Goal: Task Accomplishment & Management: Manage account settings

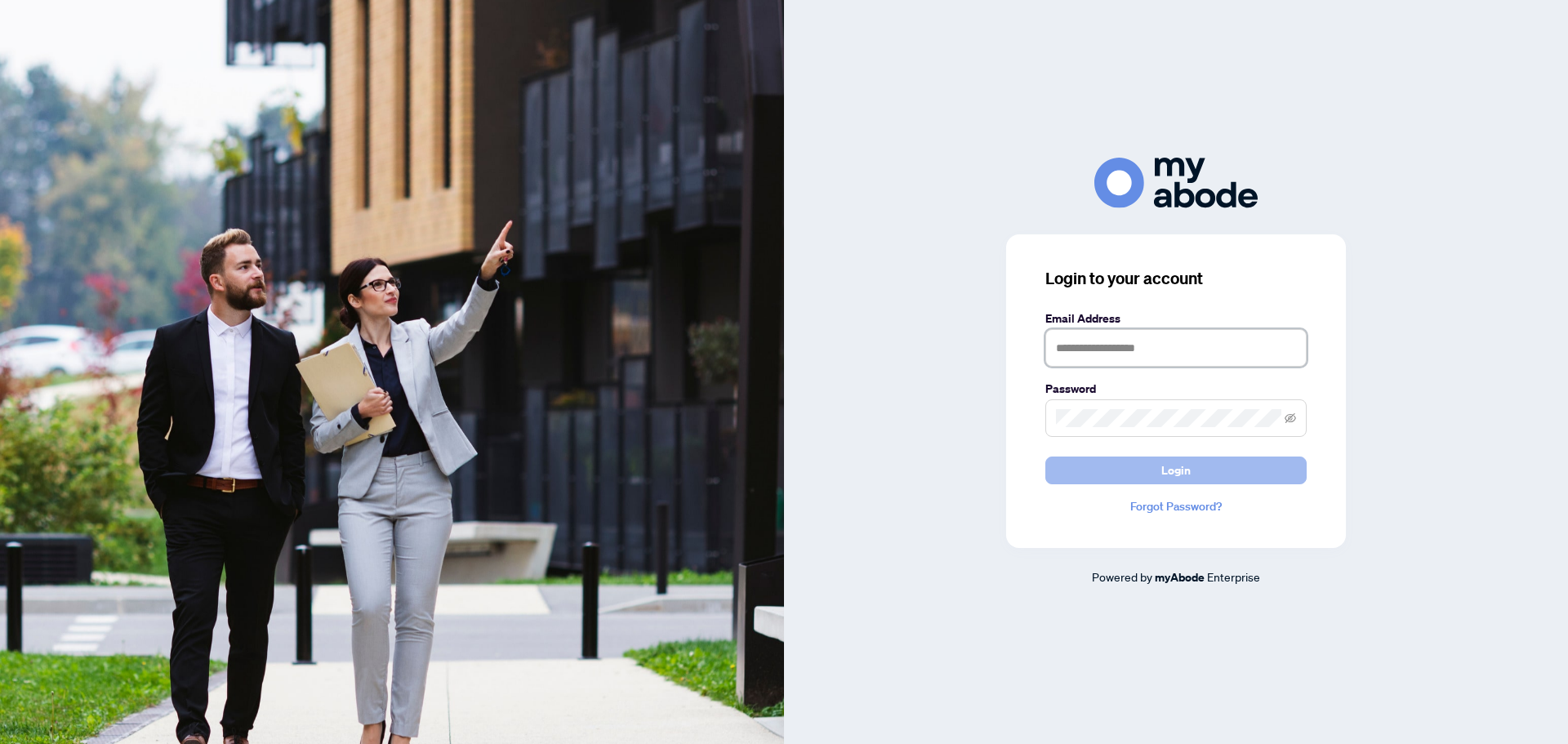
type input "**********"
click at [1180, 471] on span "Login" at bounding box center [1176, 471] width 29 height 27
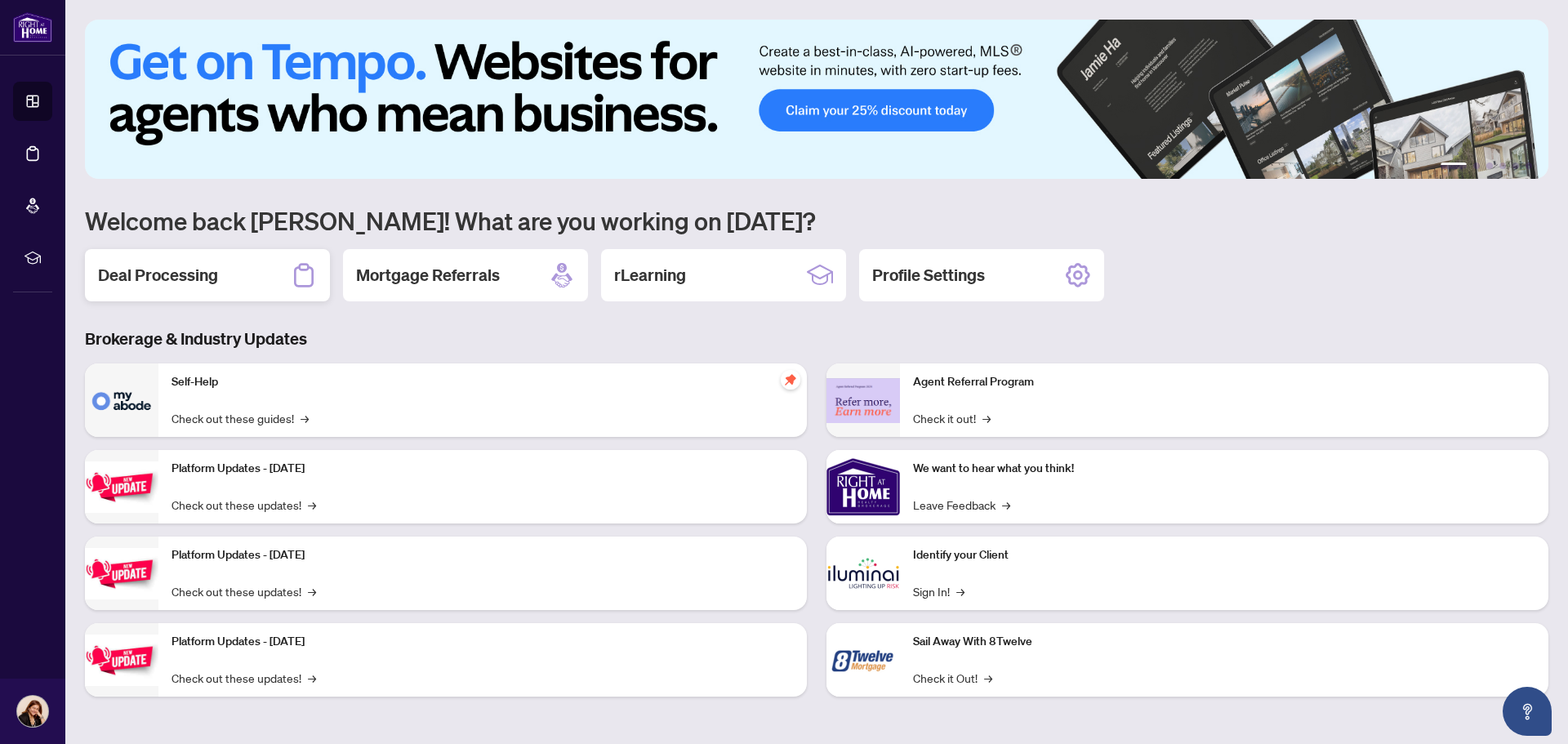
click at [187, 279] on h2 "Deal Processing" at bounding box center [158, 275] width 120 height 23
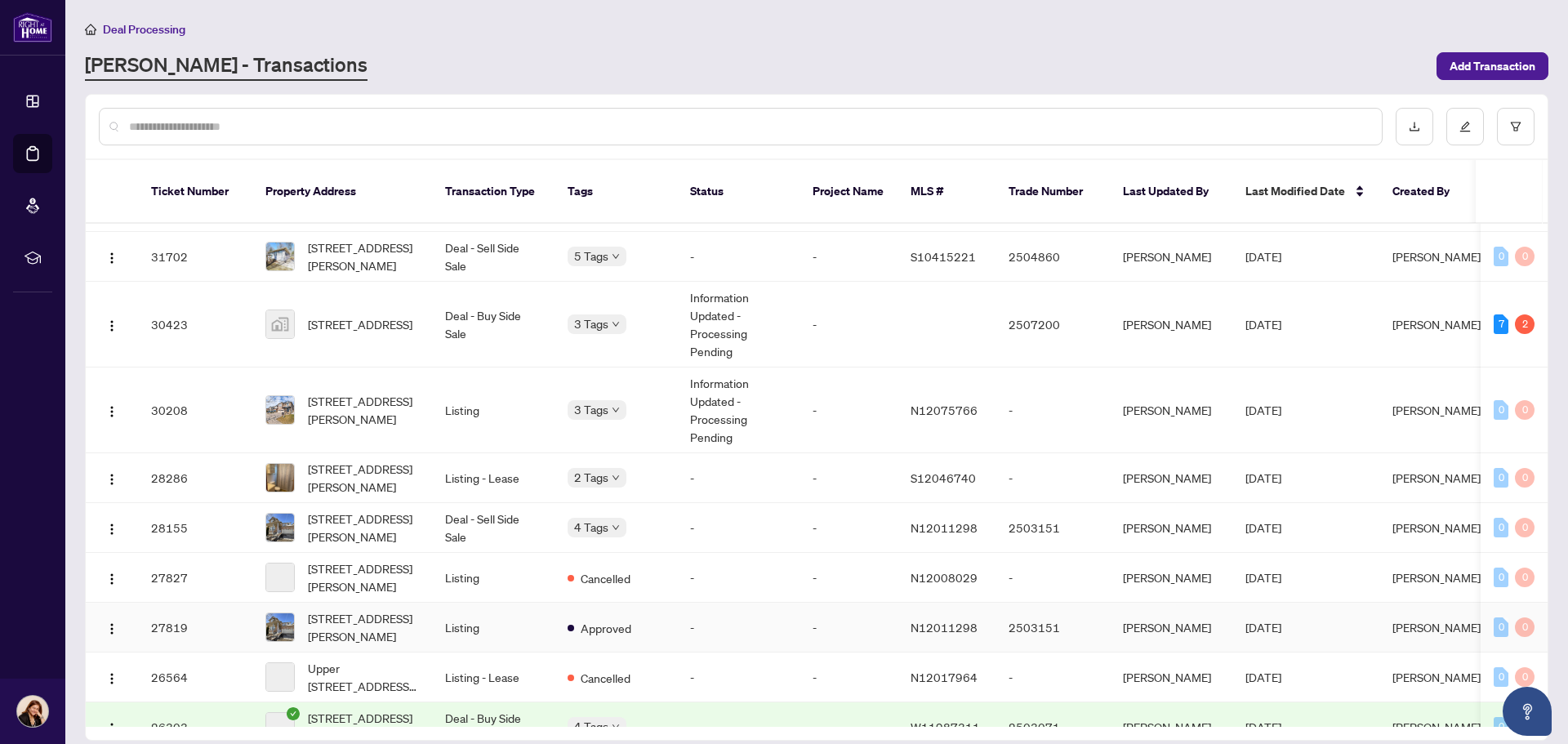
scroll to position [245, 0]
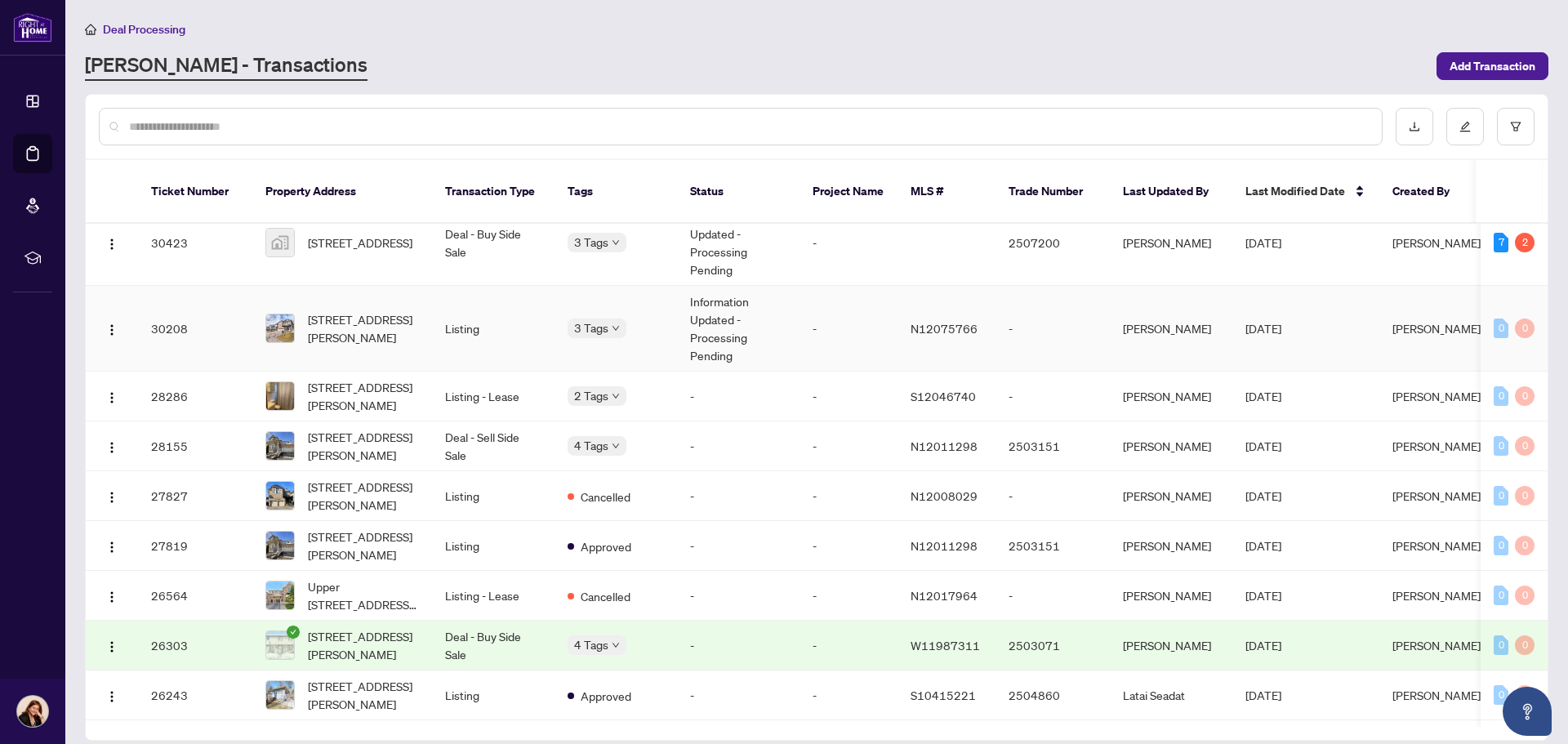
click at [733, 297] on td "Information Updated - Processing Pending" at bounding box center [738, 329] width 123 height 86
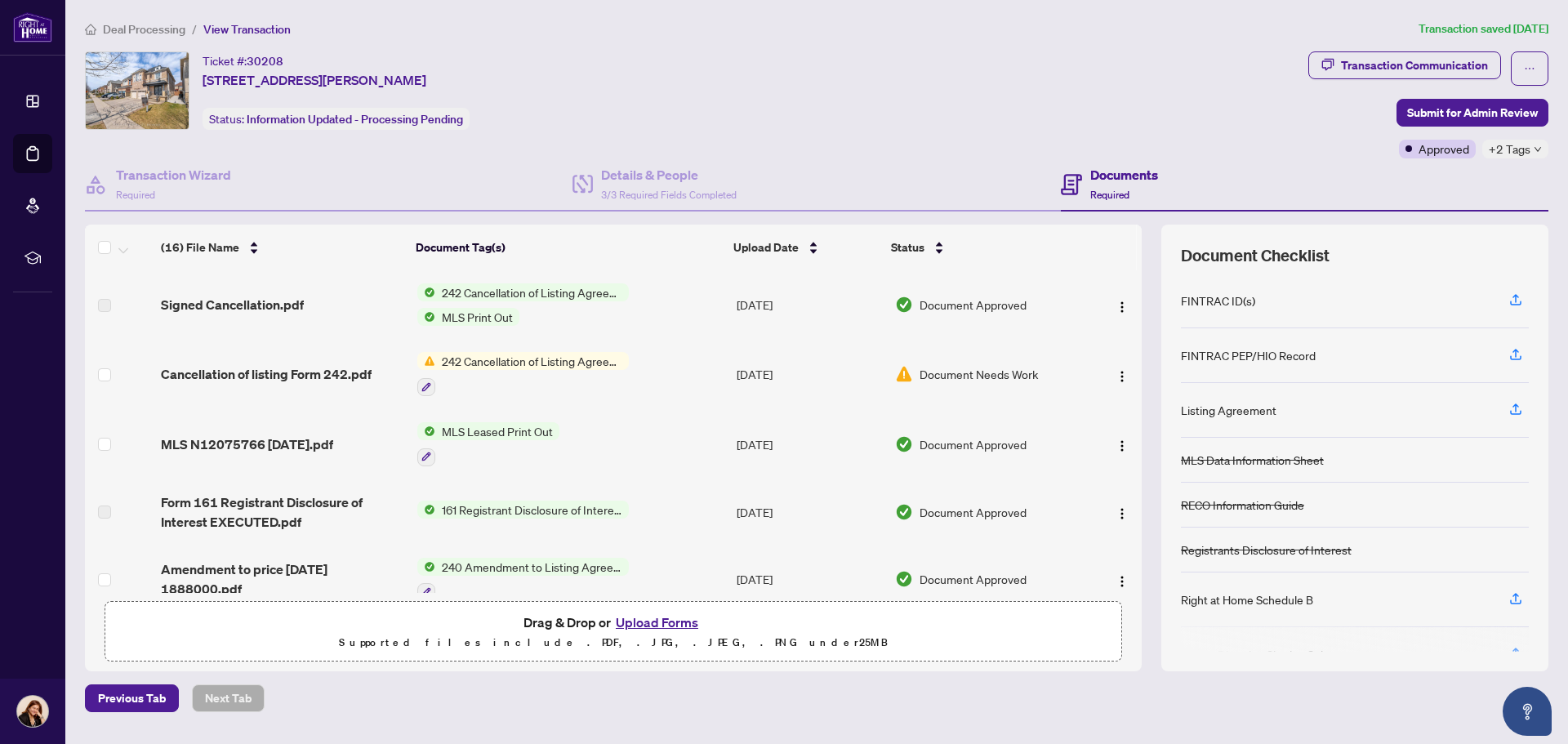
click at [468, 320] on span "MLS Print Out" at bounding box center [477, 316] width 84 height 18
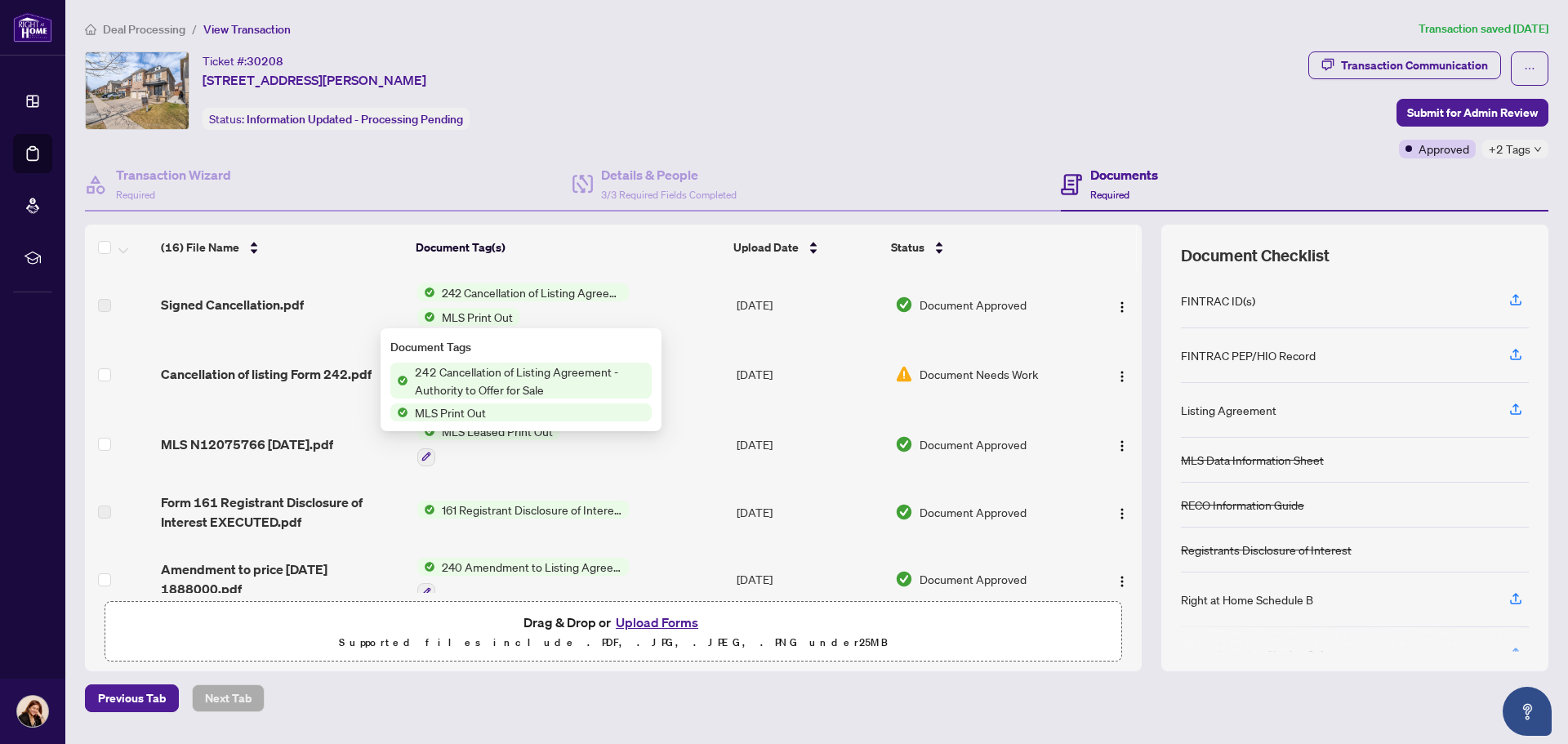
click at [512, 409] on span "MLS Print Out" at bounding box center [521, 412] width 261 height 18
click at [433, 411] on span "MLS Print Out" at bounding box center [451, 412] width 84 height 18
click at [456, 410] on span "MLS Print Out" at bounding box center [451, 412] width 84 height 18
click at [479, 384] on span "242 Cancellation of Listing Agreement - Authority to Offer for Sale" at bounding box center [530, 381] width 243 height 36
click at [481, 383] on span "242 Cancellation of Listing Agreement - Authority to Offer for Sale" at bounding box center [530, 381] width 243 height 36
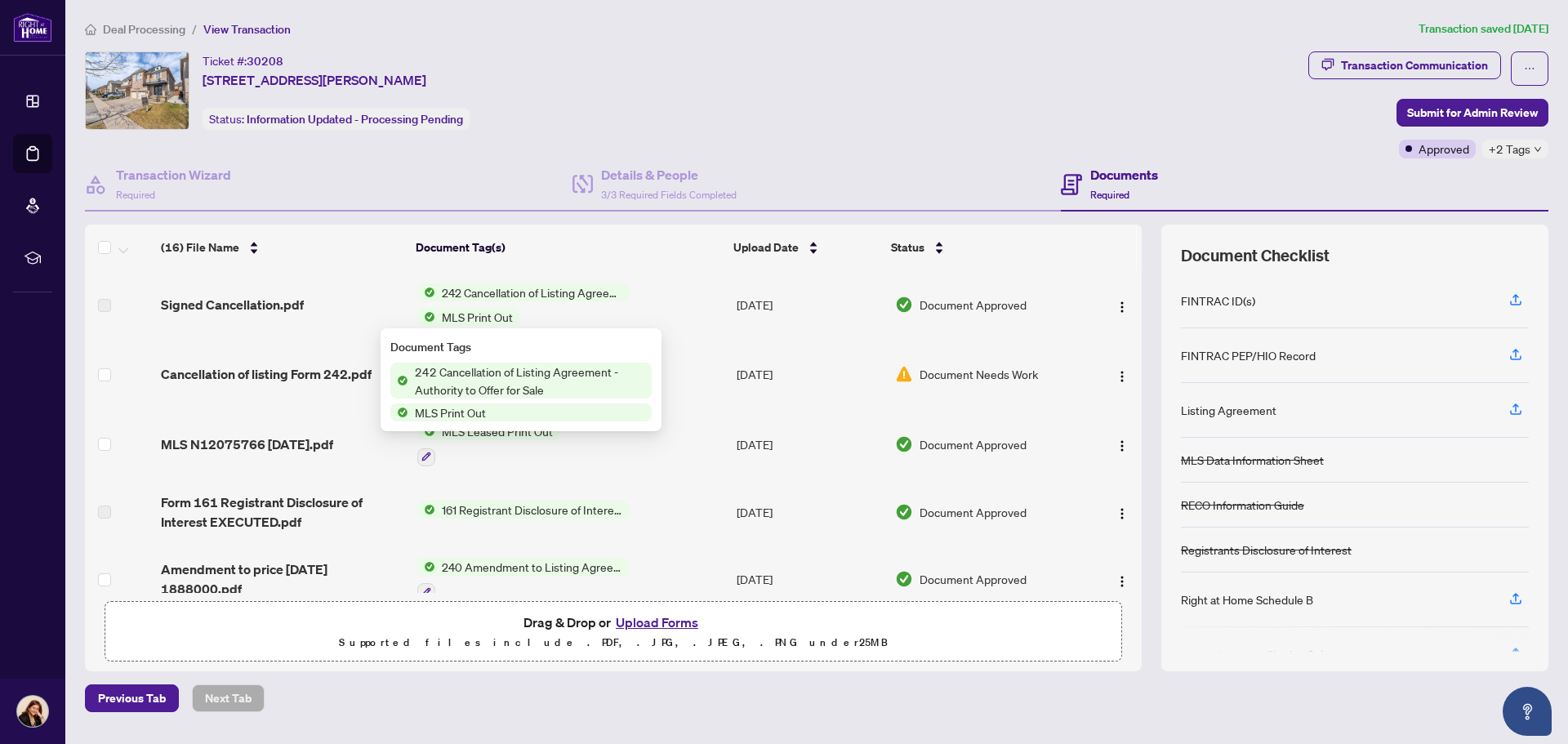
click at [579, 297] on span "242 Cancellation of Listing Agreement - Authority to Offer for Sale" at bounding box center [532, 292] width 194 height 18
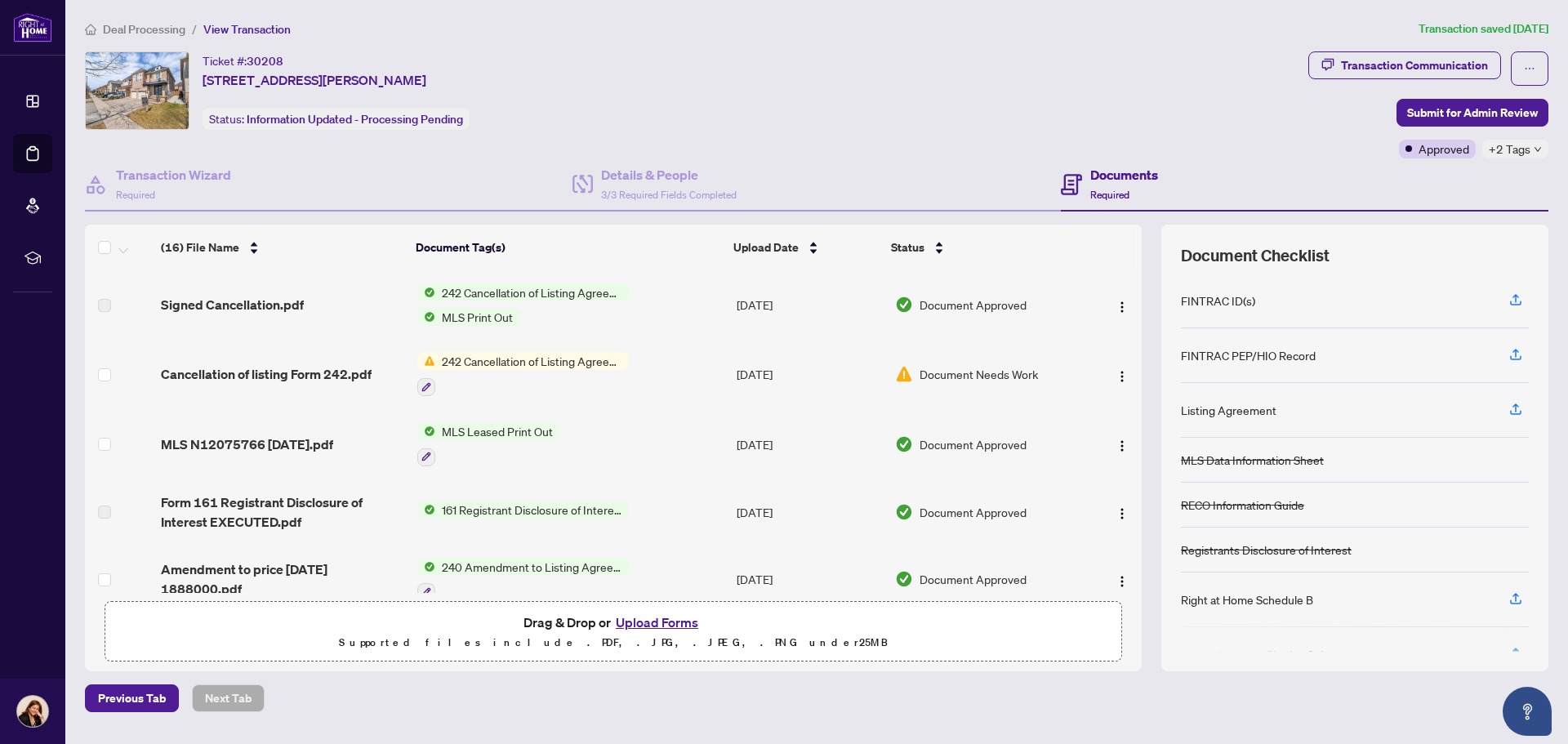
click at [548, 291] on span "242 Cancellation of Listing Agreement - Authority to Offer for Sale" at bounding box center [532, 292] width 194 height 18
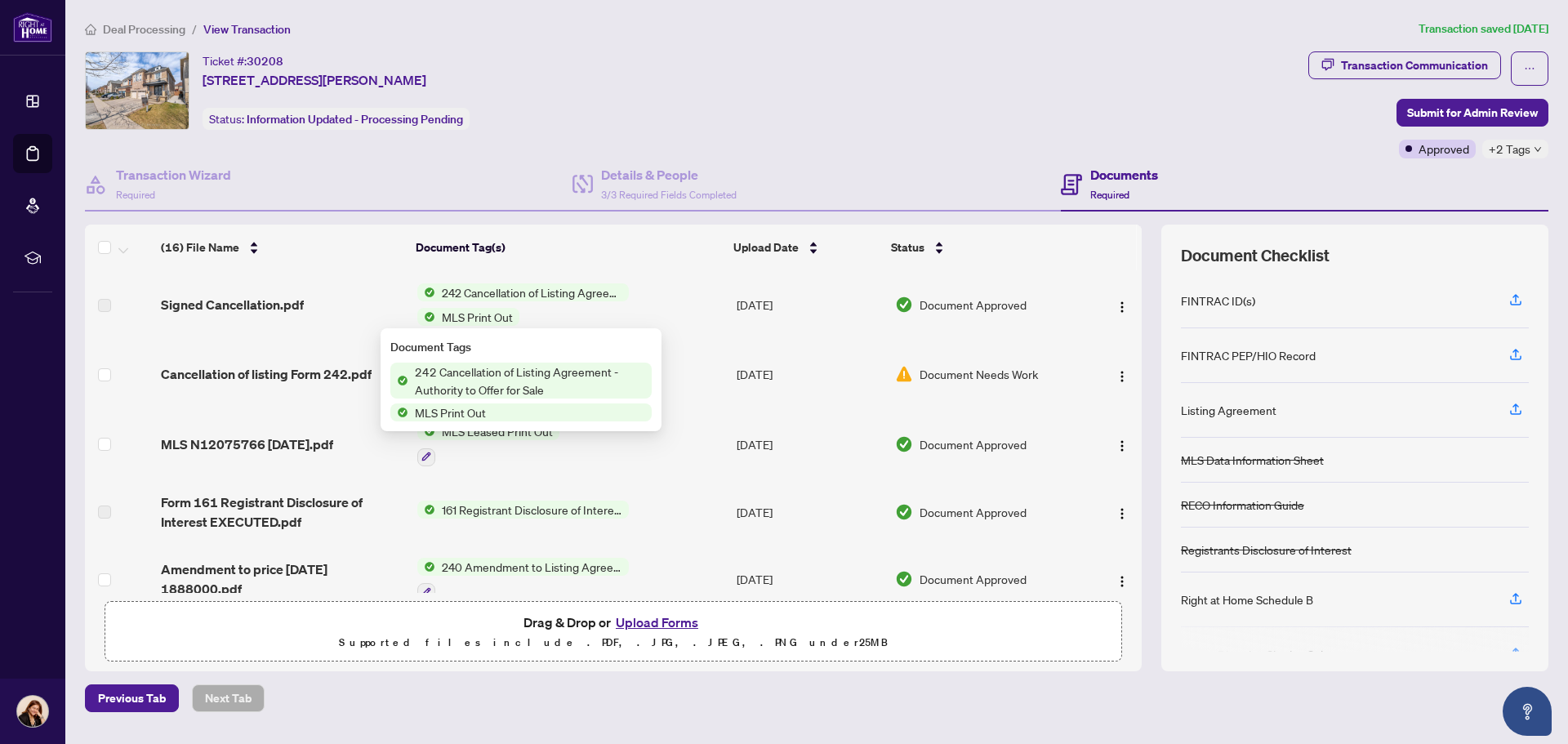
click at [425, 411] on span "MLS Print Out" at bounding box center [451, 412] width 84 height 18
click at [428, 411] on span "MLS Print Out" at bounding box center [451, 412] width 84 height 18
click at [429, 410] on span "MLS Print Out" at bounding box center [451, 412] width 84 height 18
click at [868, 189] on div "Details & People 3/3 Required Fields Completed" at bounding box center [816, 185] width 488 height 53
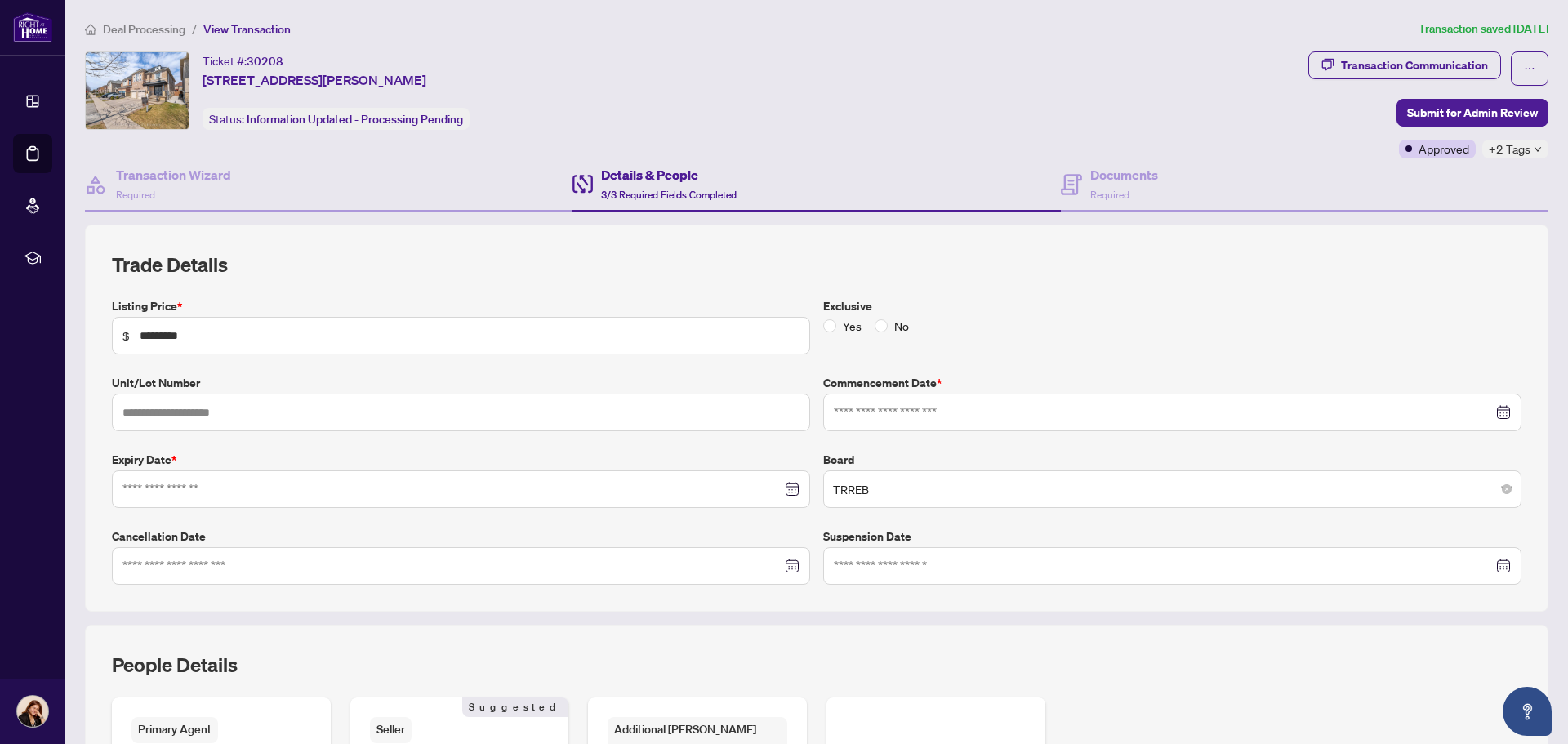
type input "**********"
click at [248, 27] on span "View Transaction" at bounding box center [247, 29] width 87 height 15
click at [147, 26] on span "Deal Processing" at bounding box center [144, 29] width 82 height 15
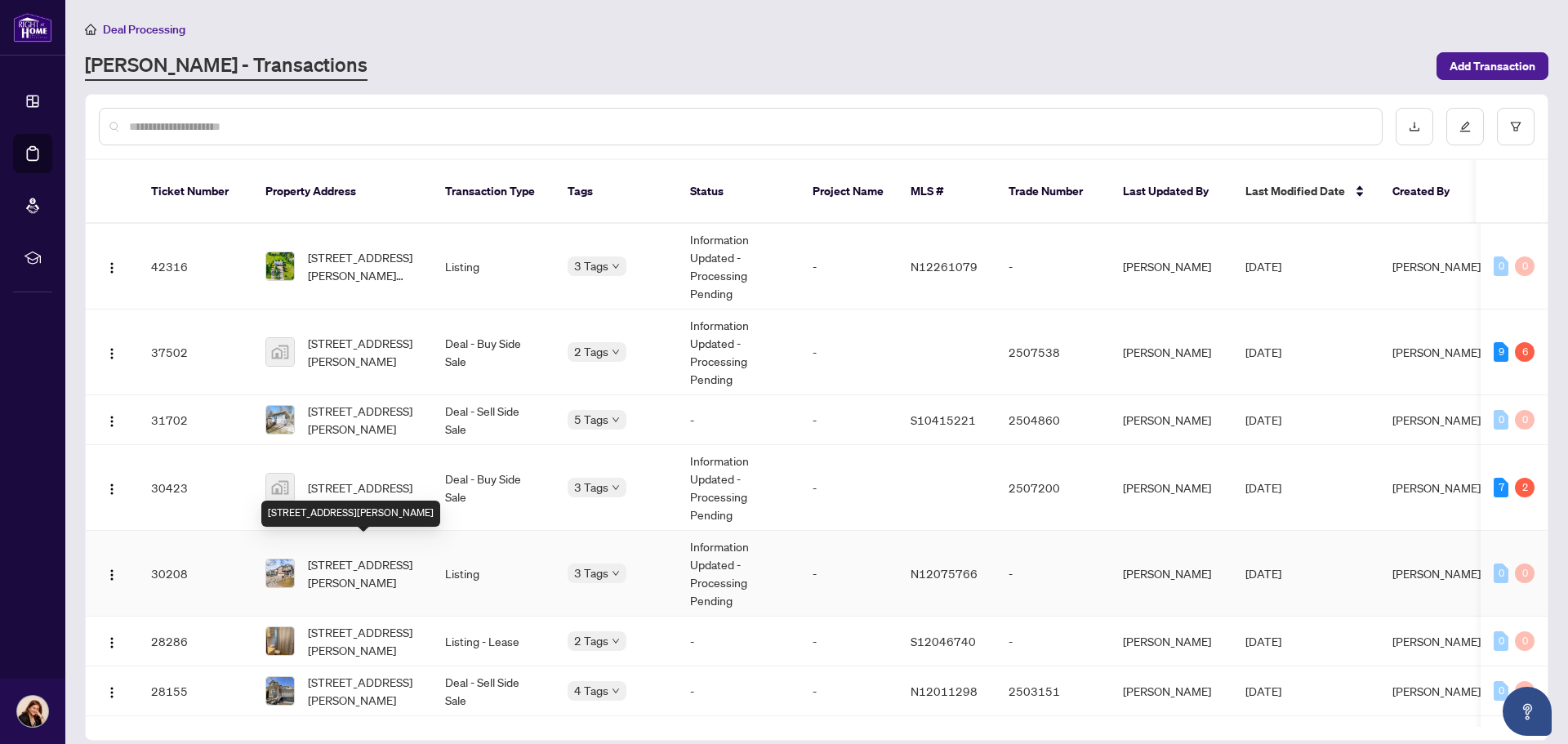
click at [368, 564] on span "[STREET_ADDRESS][PERSON_NAME]" at bounding box center [363, 573] width 111 height 36
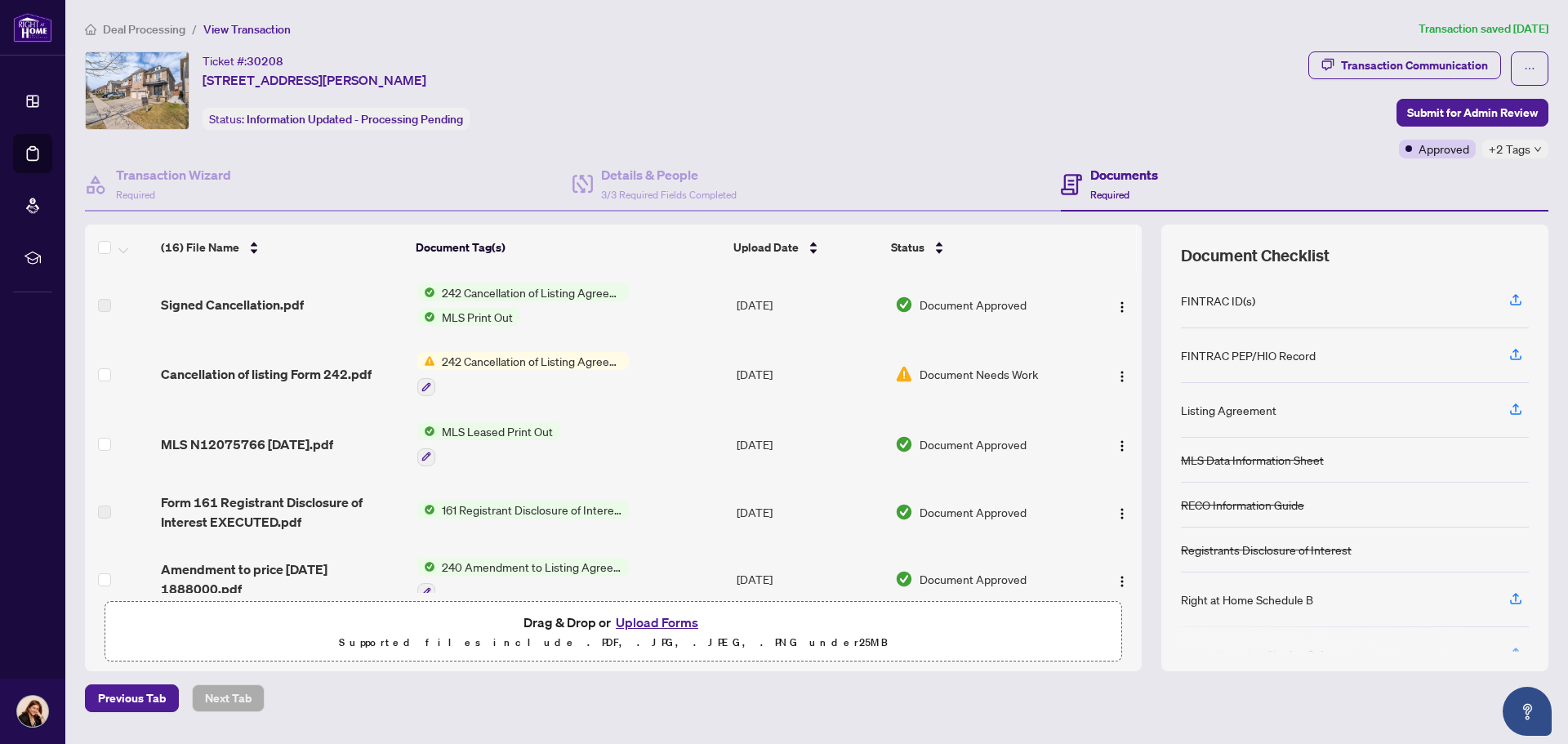
click at [497, 314] on span "MLS Print Out" at bounding box center [477, 316] width 84 height 18
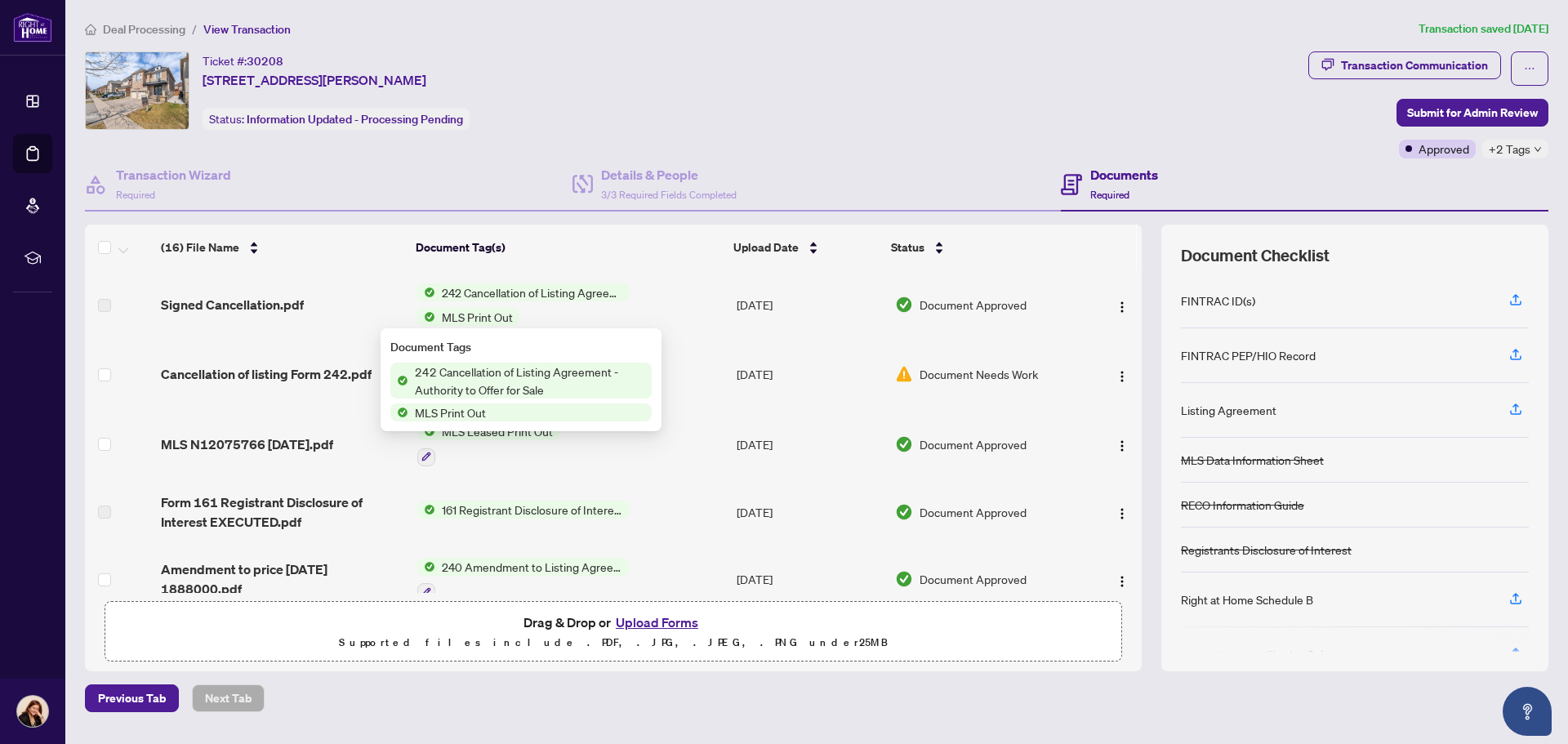
click at [482, 388] on span "242 Cancellation of Listing Agreement - Authority to Offer for Sale" at bounding box center [530, 381] width 243 height 36
click at [474, 406] on span "MLS Print Out" at bounding box center [451, 412] width 84 height 18
click at [497, 371] on span "242 Cancellation of Listing Agreement - Authority to Offer for Sale" at bounding box center [530, 381] width 243 height 36
click at [697, 281] on td "242 Cancellation of Listing Agreement - Authority to Offer for Sale MLS Print O…" at bounding box center [570, 304] width 320 height 69
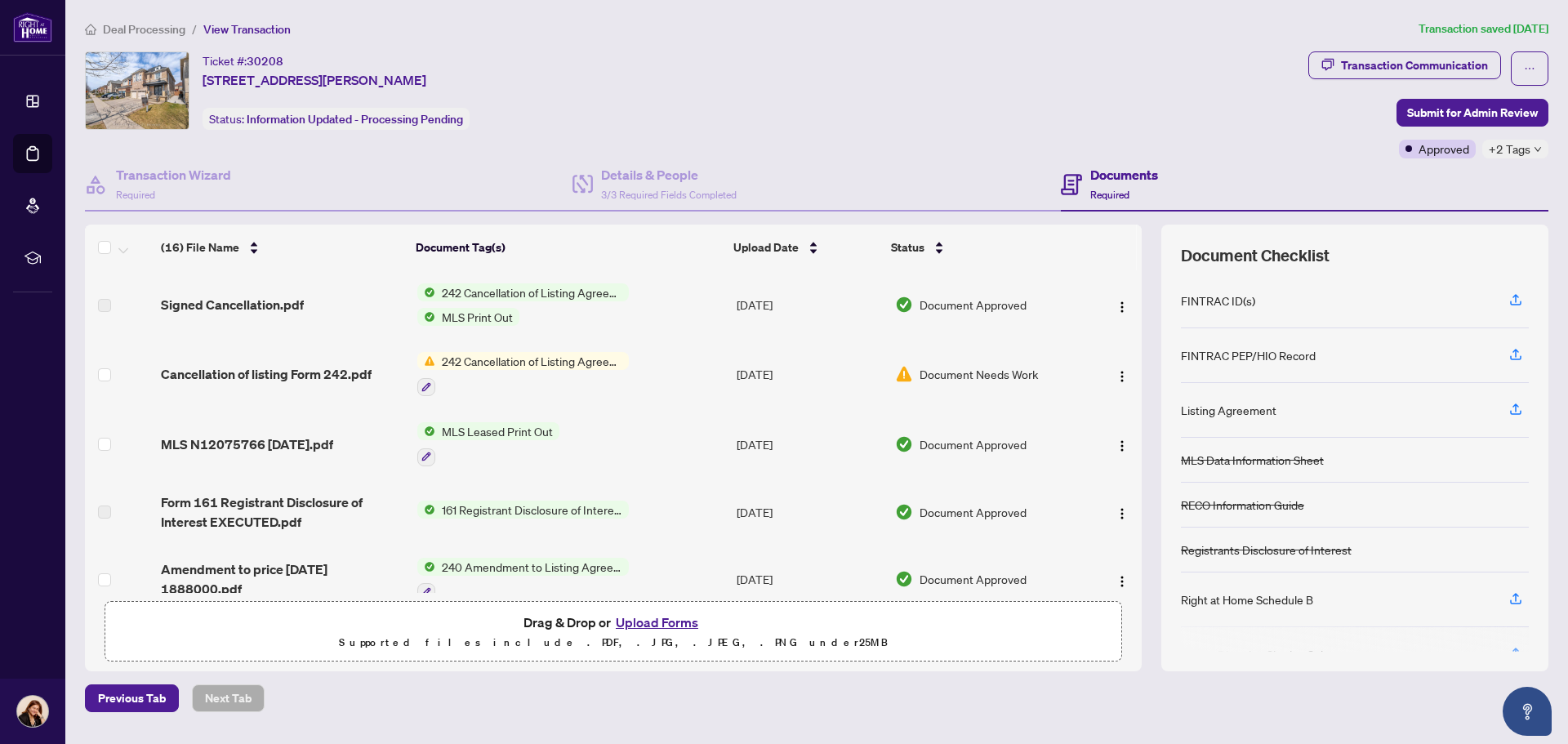
click at [1004, 305] on span "Document Approved" at bounding box center [973, 304] width 107 height 18
click at [1440, 63] on div "Transaction Communication" at bounding box center [1415, 65] width 147 height 27
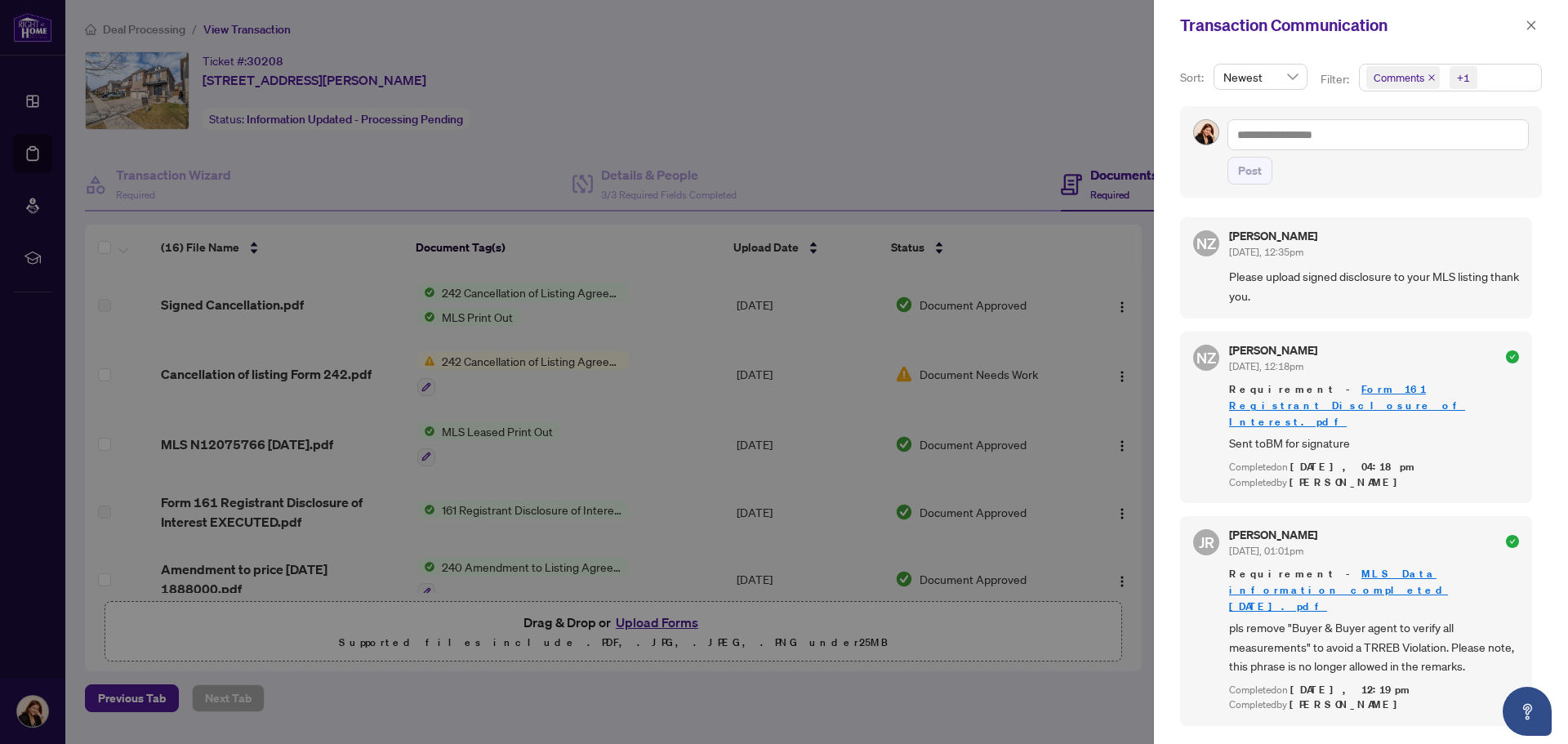
click at [1061, 62] on div at bounding box center [784, 372] width 1568 height 744
click at [1534, 24] on icon "close" at bounding box center [1531, 25] width 9 height 9
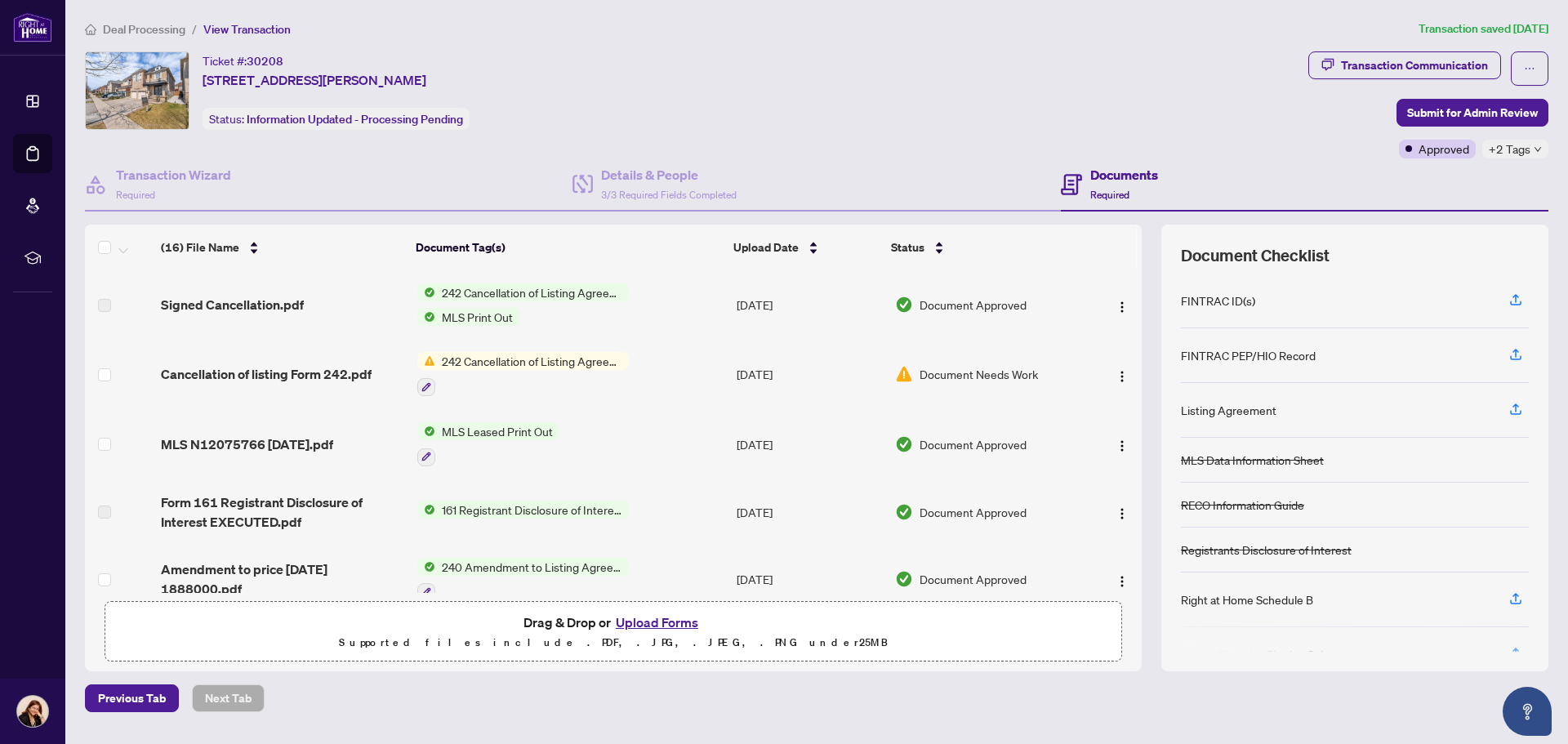
click at [923, 375] on span "Document Needs Work" at bounding box center [979, 374] width 118 height 18
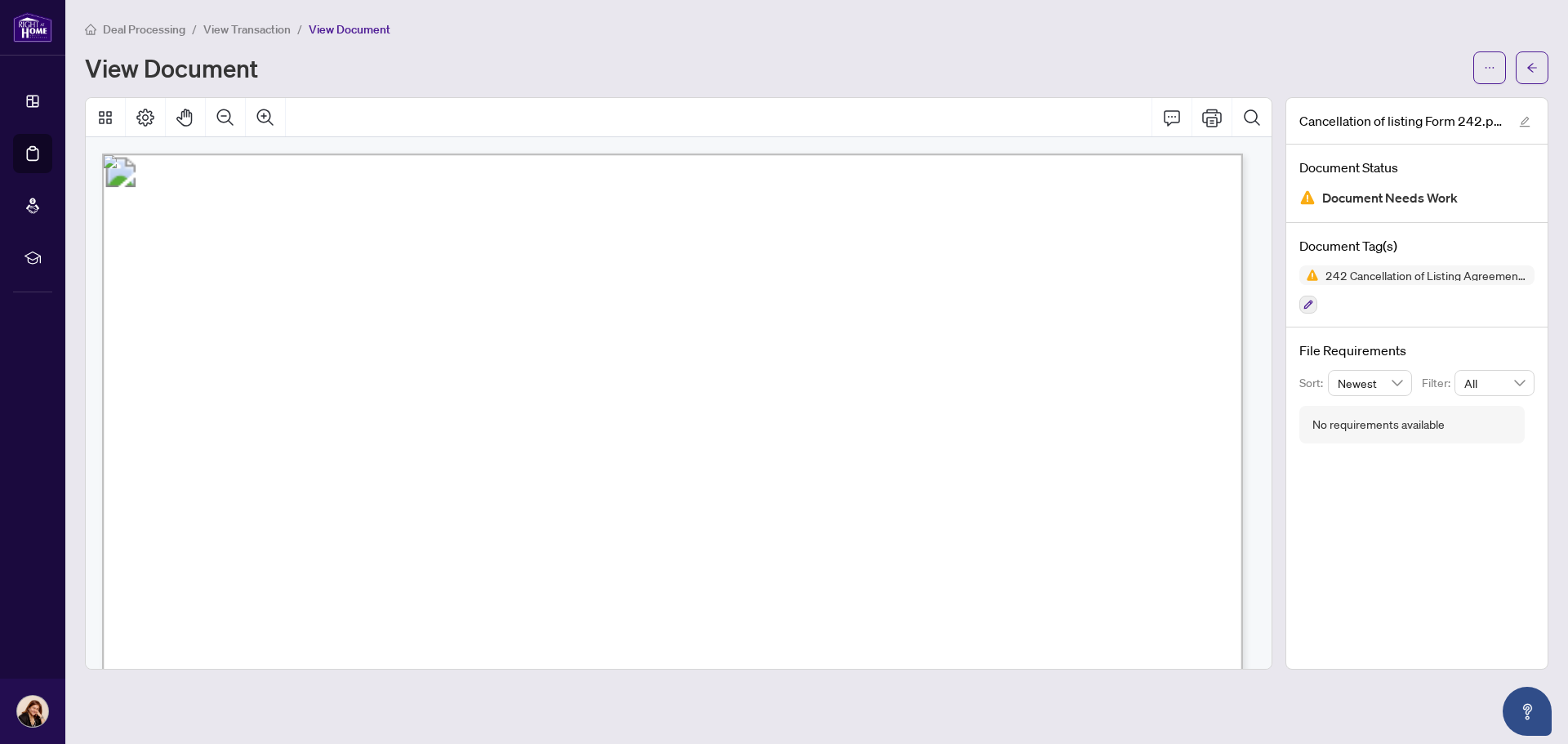
click at [354, 27] on span "View Document" at bounding box center [349, 29] width 81 height 15
click at [257, 27] on span "View Transaction" at bounding box center [247, 29] width 87 height 15
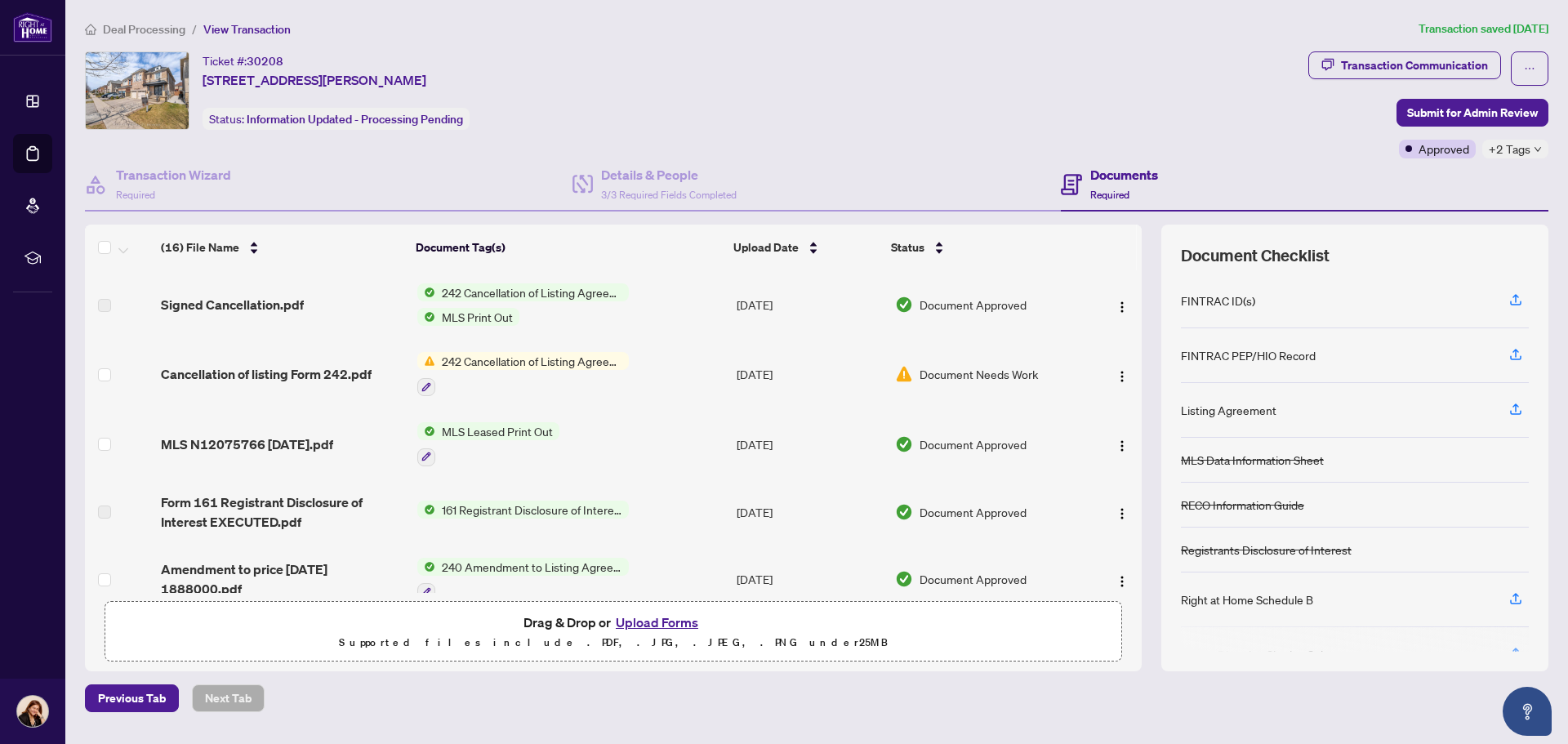
click at [567, 287] on span "242 Cancellation of Listing Agreement - Authority to Offer for Sale" at bounding box center [532, 292] width 194 height 18
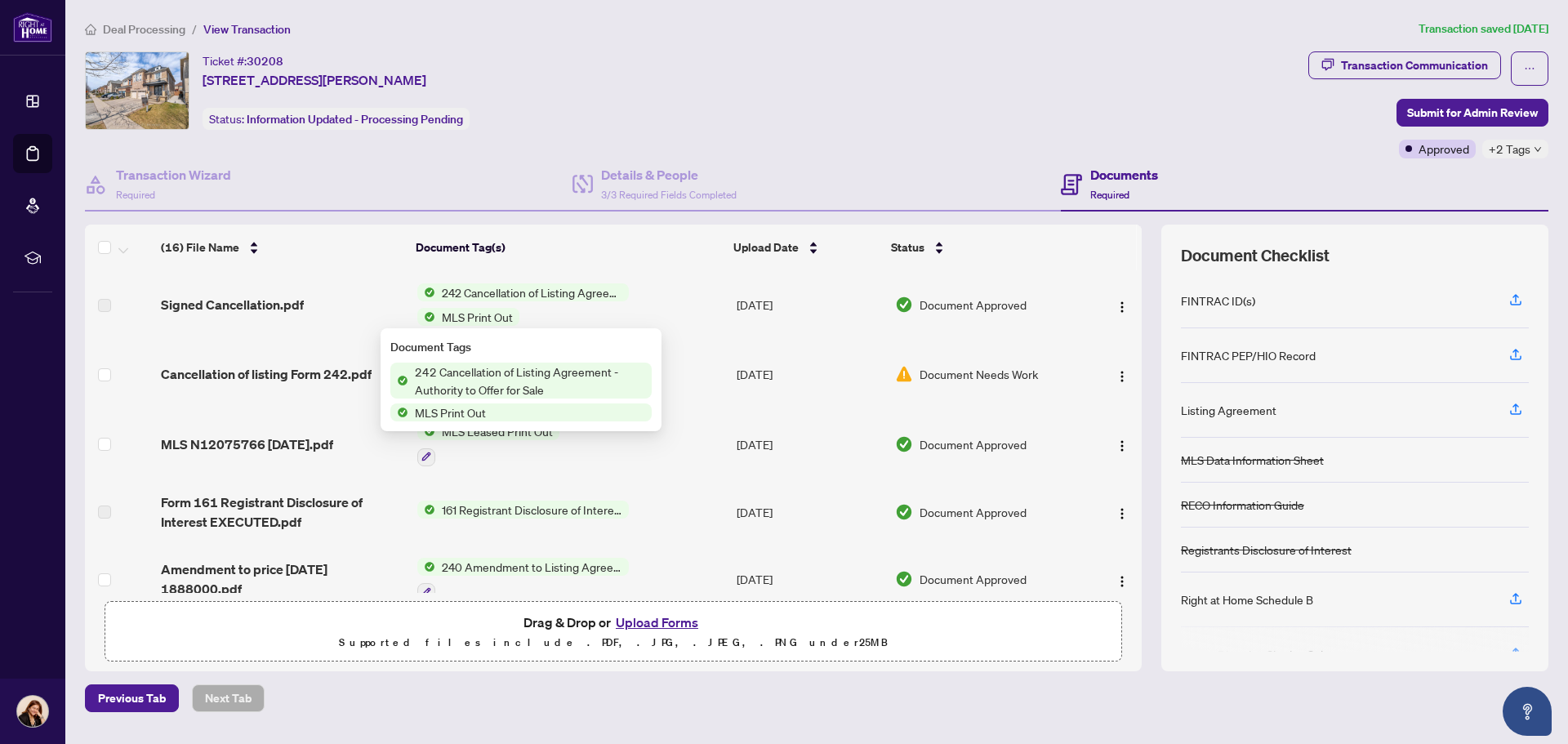
click at [569, 353] on div "Document Tags" at bounding box center [521, 347] width 261 height 18
click at [990, 296] on span "Document Approved" at bounding box center [973, 304] width 107 height 18
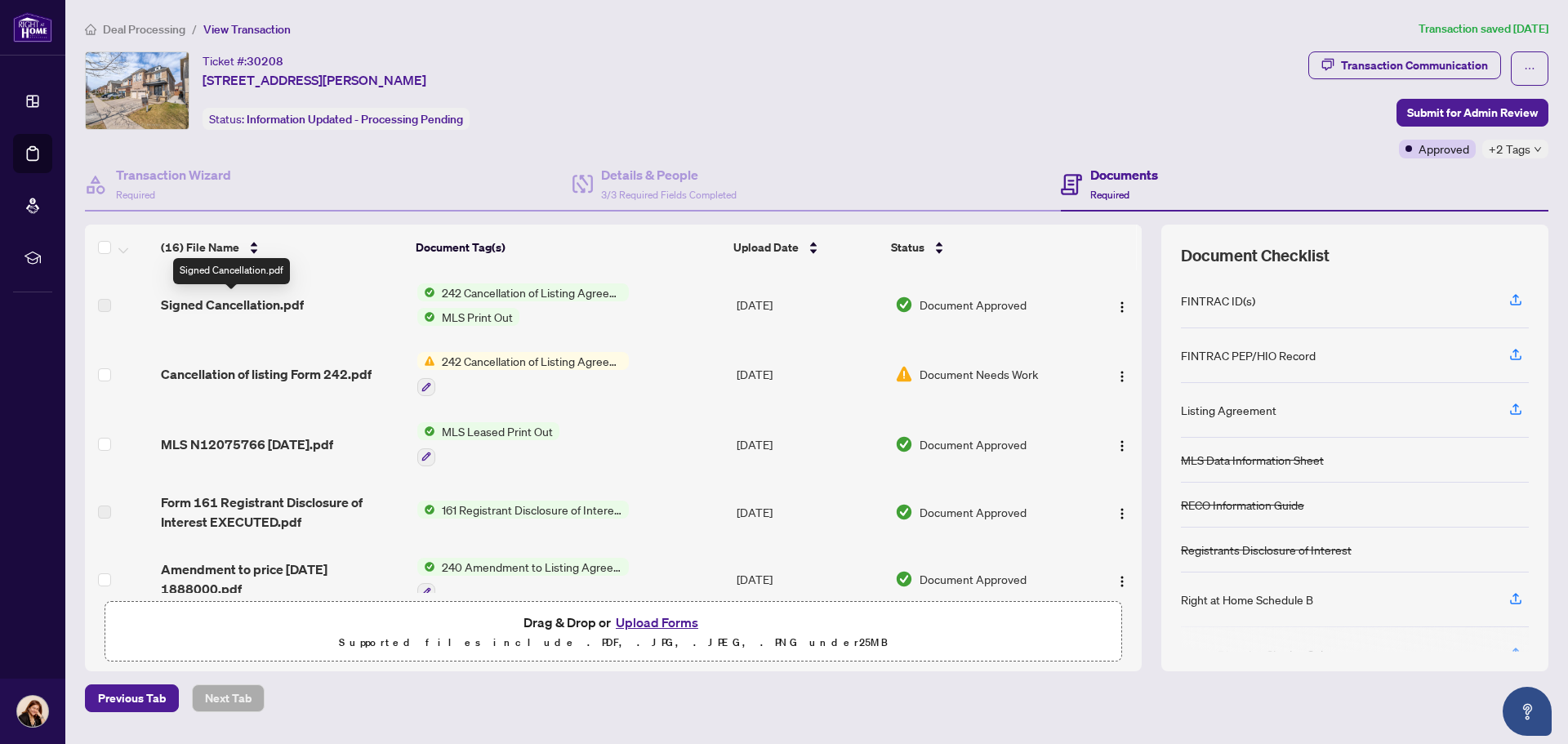
click at [239, 305] on span "Signed Cancellation.pdf" at bounding box center [232, 304] width 143 height 20
click at [450, 286] on span "242 Cancellation of Listing Agreement - Authority to Offer for Sale" at bounding box center [532, 292] width 194 height 18
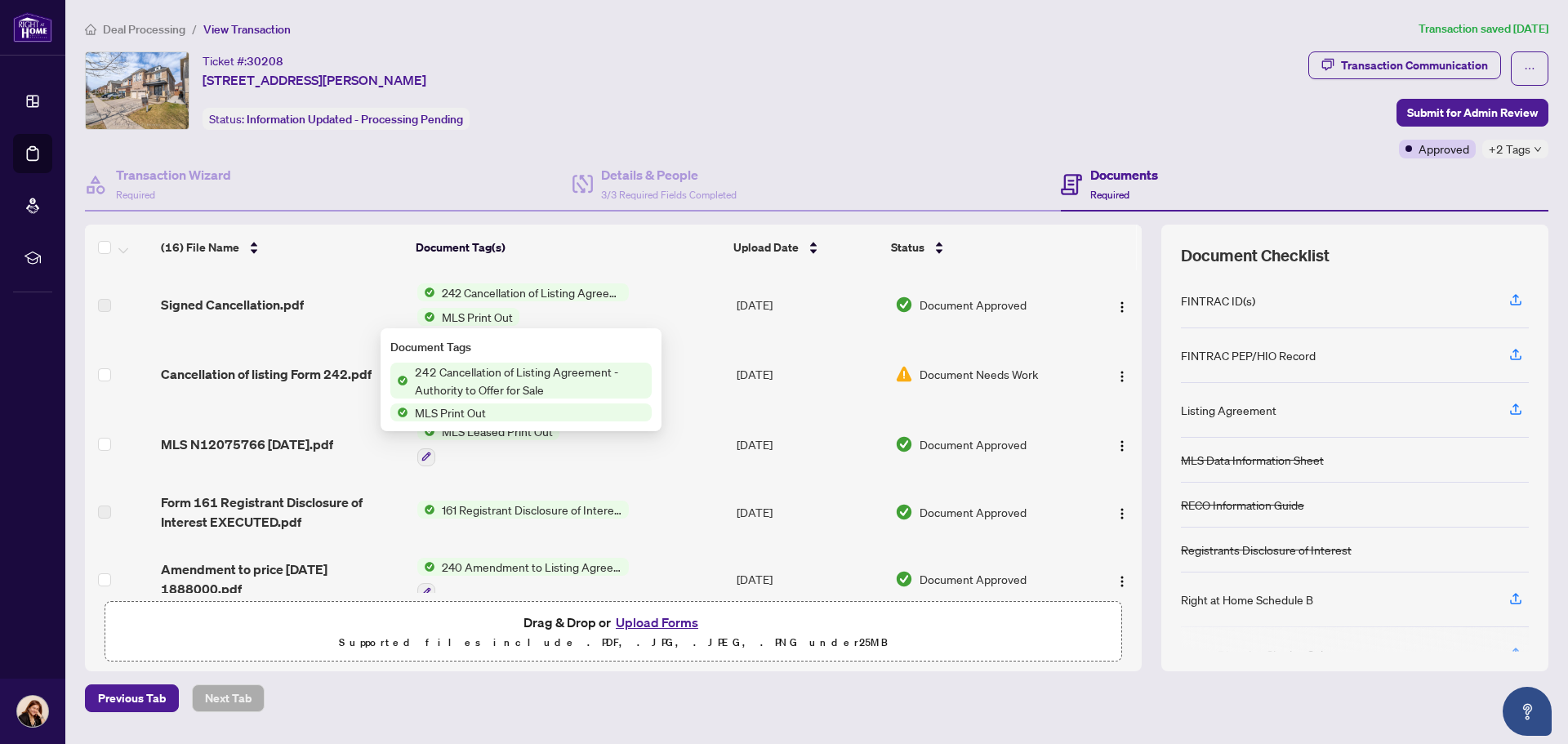
click at [428, 375] on span "242 Cancellation of Listing Agreement - Authority to Offer for Sale" at bounding box center [530, 381] width 243 height 36
drag, startPoint x: 428, startPoint y: 375, endPoint x: 401, endPoint y: 374, distance: 27.0
click at [428, 375] on span "242 Cancellation of Listing Agreement - Authority to Offer for Sale" at bounding box center [530, 381] width 243 height 36
click at [248, 318] on td "Signed Cancellation.pdf" at bounding box center [282, 304] width 255 height 69
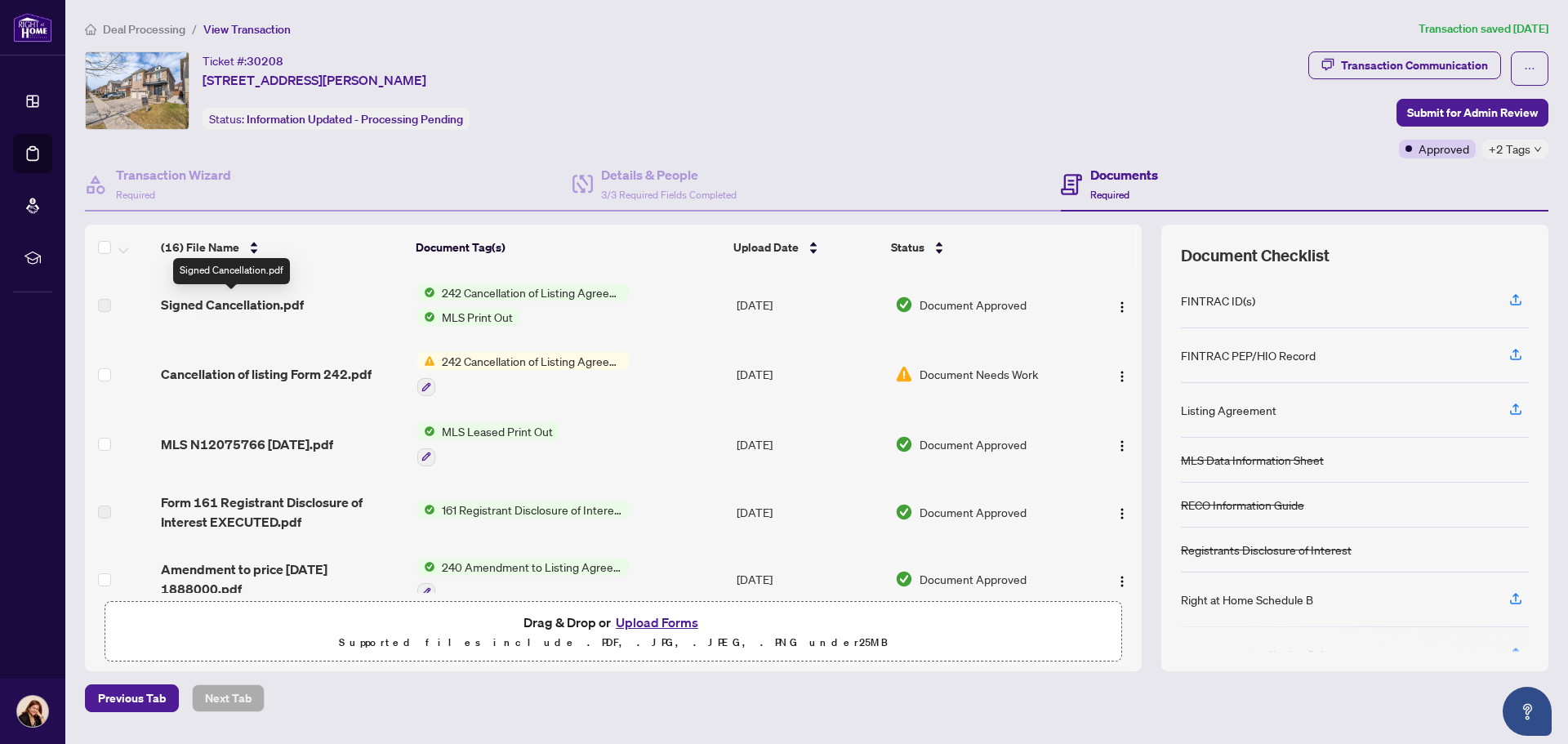
click at [272, 296] on span "Signed Cancellation.pdf" at bounding box center [232, 304] width 143 height 20
click at [919, 305] on span "Document Approved" at bounding box center [973, 304] width 107 height 18
click at [530, 294] on span "242 Cancellation of Listing Agreement - Authority to Offer for Sale" at bounding box center [532, 292] width 194 height 18
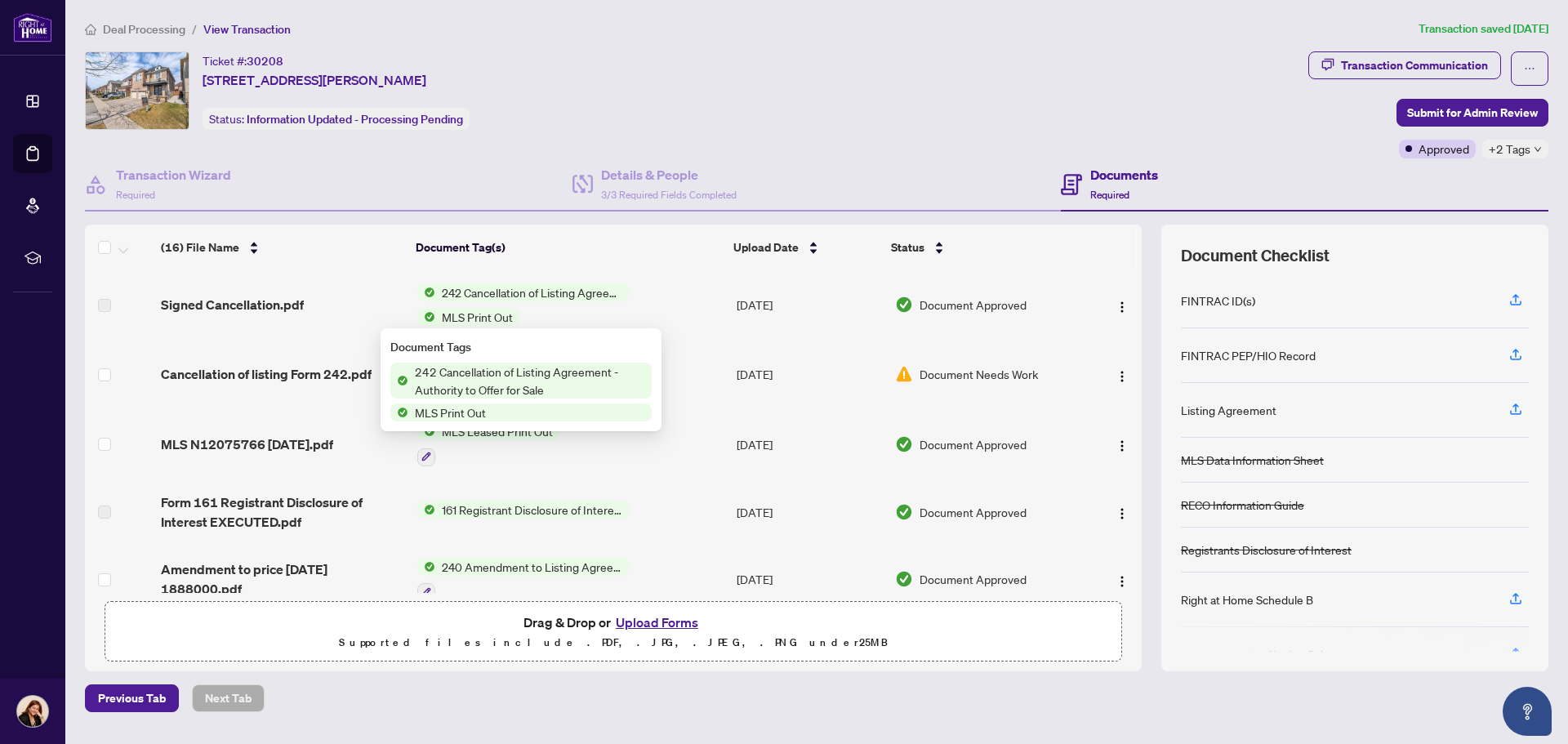
click at [470, 381] on span "242 Cancellation of Listing Agreement - Authority to Offer for Sale" at bounding box center [530, 381] width 243 height 36
click at [500, 381] on span "242 Cancellation of Listing Agreement - Authority to Offer for Sale" at bounding box center [530, 381] width 243 height 36
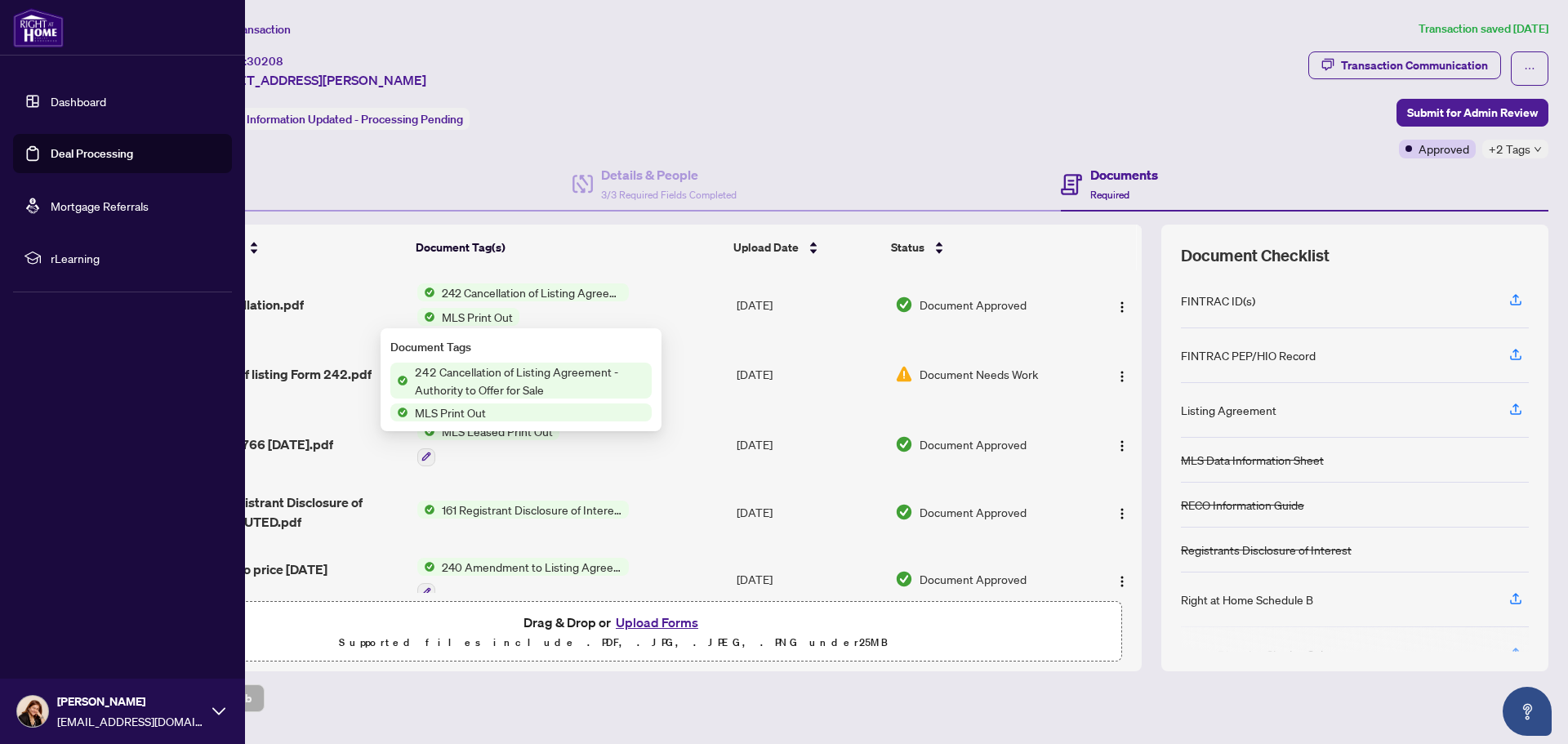
click at [90, 105] on link "Dashboard" at bounding box center [78, 101] width 56 height 15
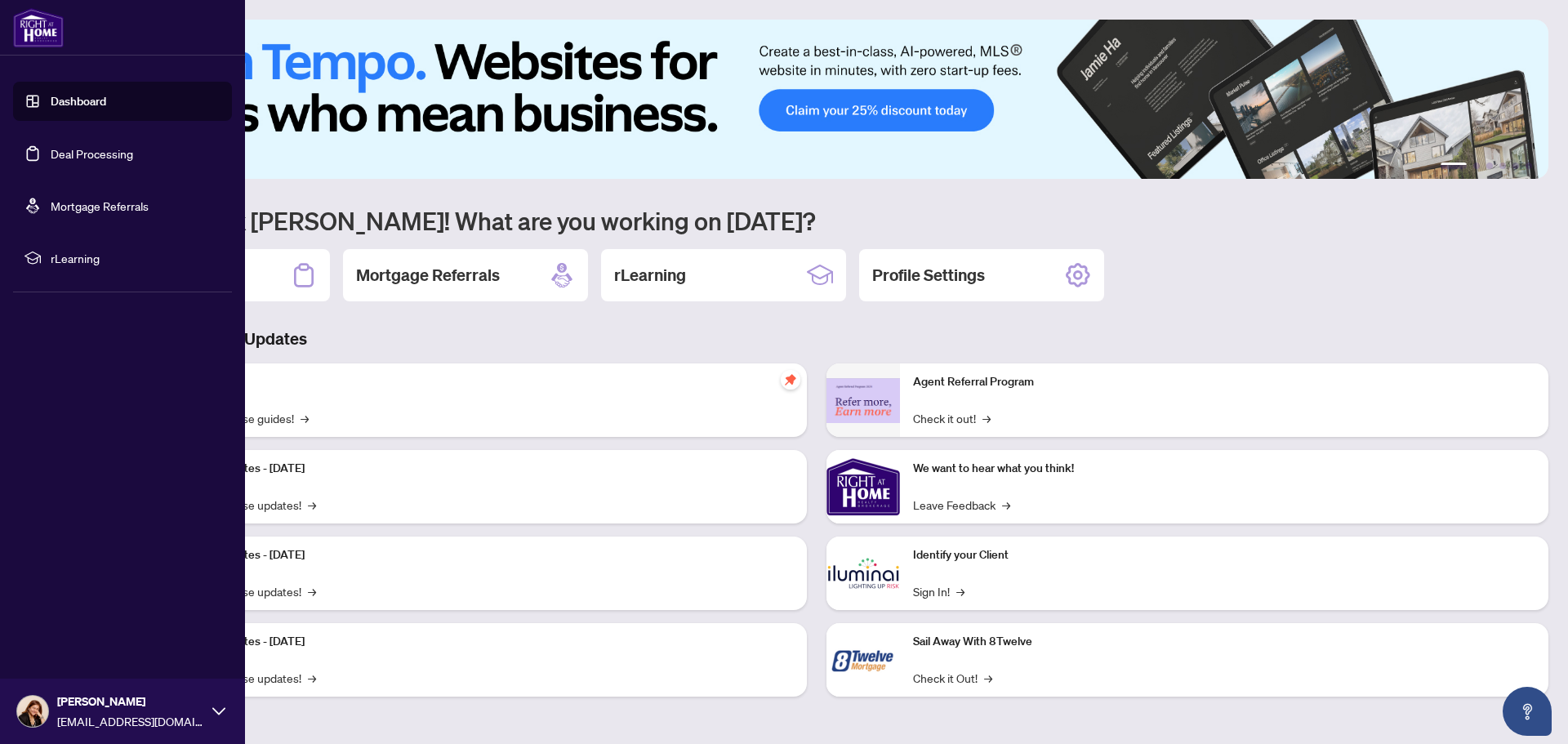
drag, startPoint x: 81, startPoint y: 155, endPoint x: 117, endPoint y: 161, distance: 36.5
click at [81, 156] on link "Deal Processing" at bounding box center [92, 153] width 82 height 15
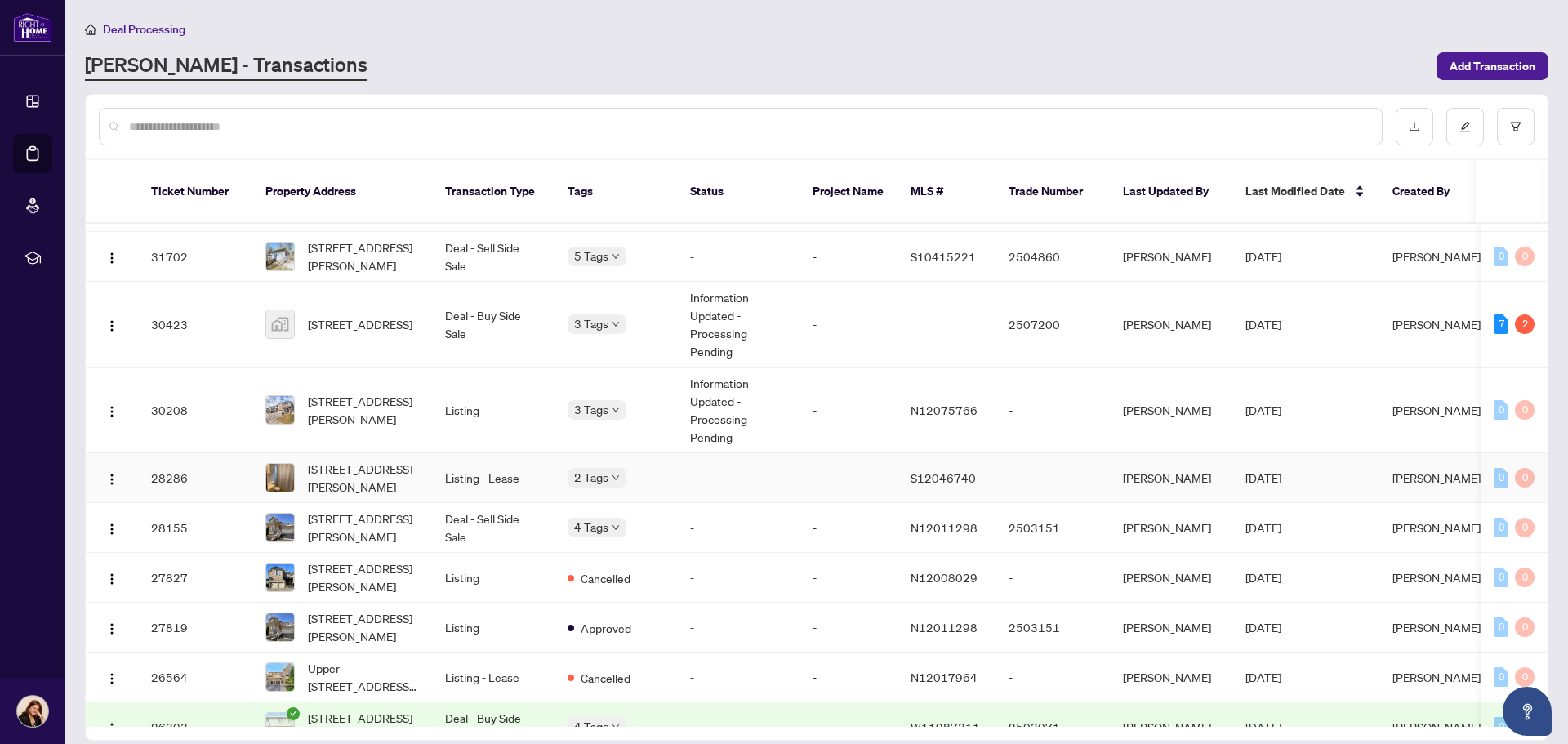
scroll to position [293, 0]
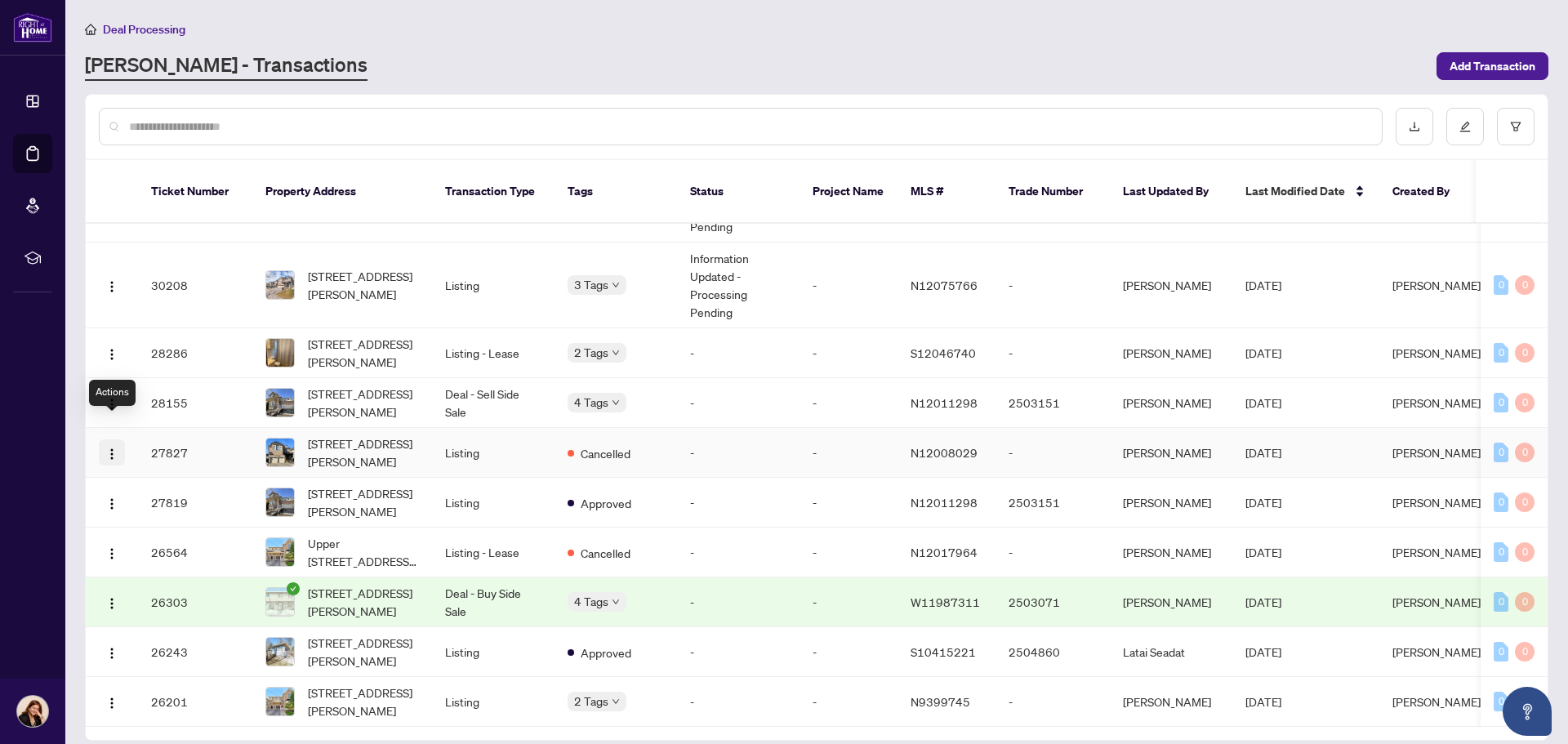
click at [111, 447] on img "button" at bounding box center [111, 453] width 13 height 13
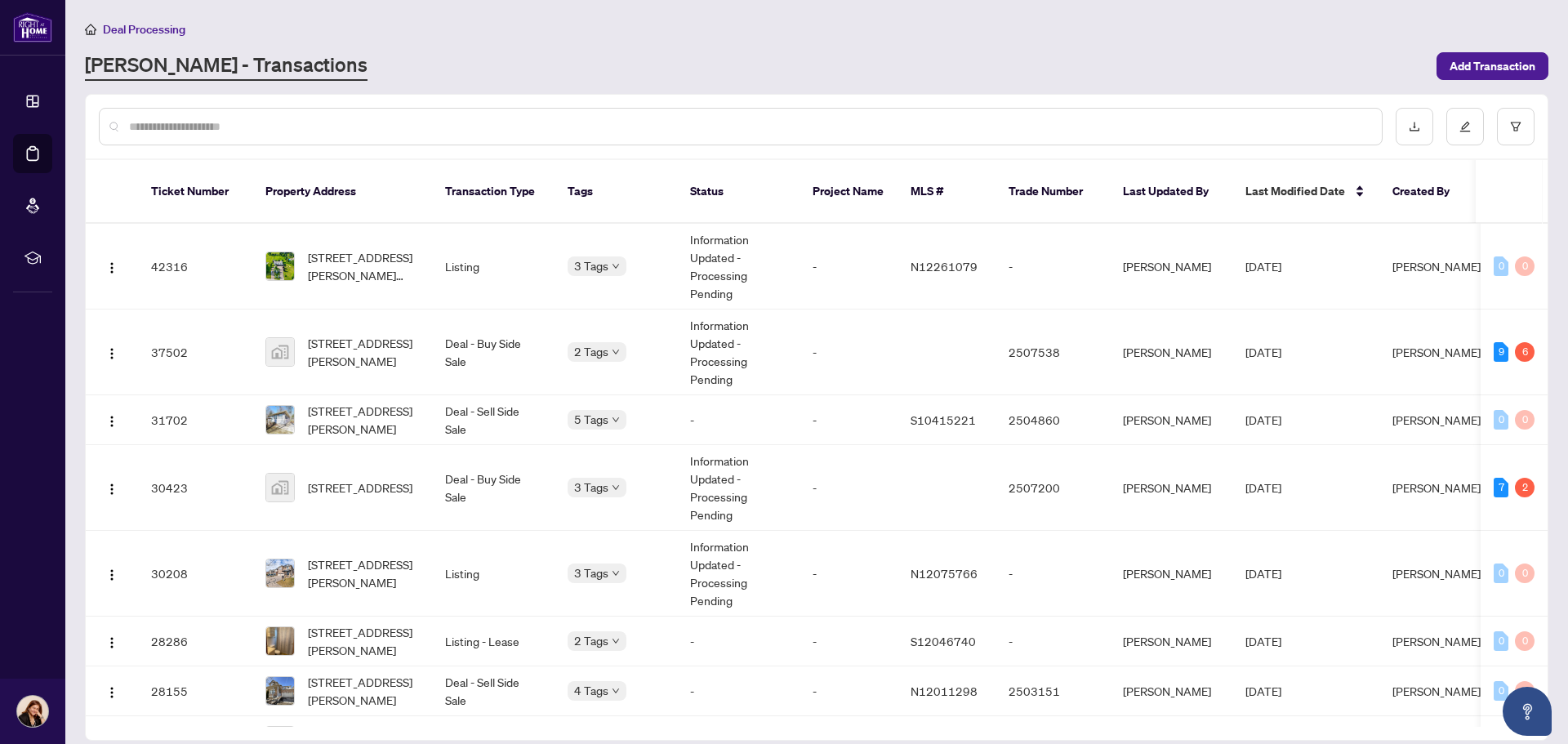
click at [729, 91] on main "Deal Processing [PERSON_NAME] - Transactions Add Transaction Ticket Number Prop…" at bounding box center [817, 372] width 1503 height 744
